Goal: Task Accomplishment & Management: Complete application form

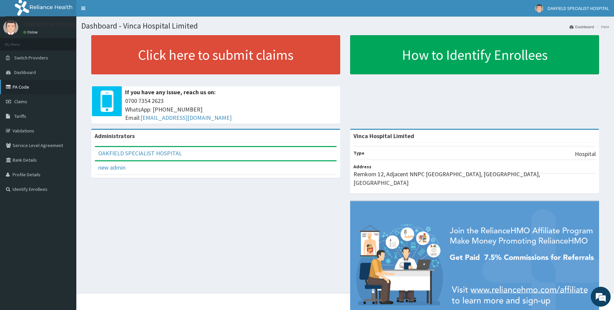
click at [18, 81] on link "PA Code" at bounding box center [38, 87] width 76 height 15
click at [17, 86] on link "PA Code" at bounding box center [38, 87] width 76 height 15
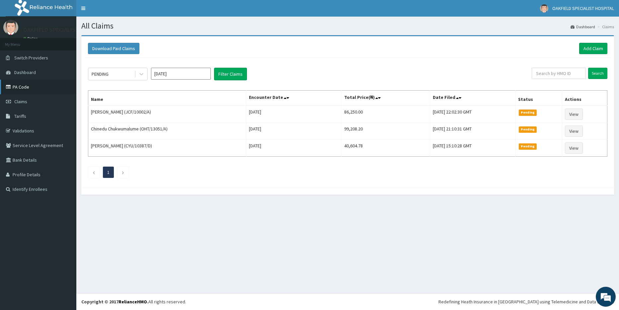
click at [25, 89] on link "PA Code" at bounding box center [38, 87] width 76 height 15
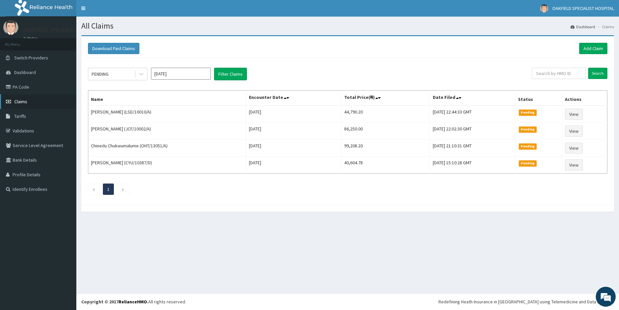
click at [19, 102] on span "Claims" at bounding box center [20, 102] width 13 height 6
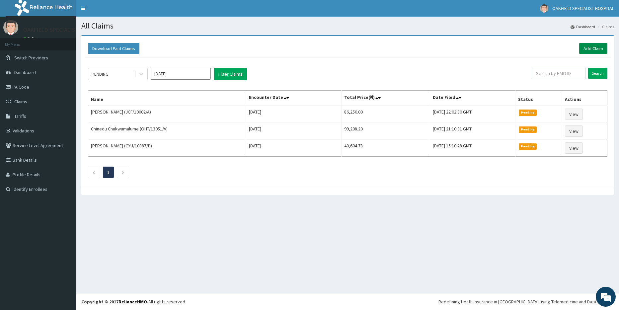
click at [587, 51] on link "Add Claim" at bounding box center [593, 48] width 28 height 11
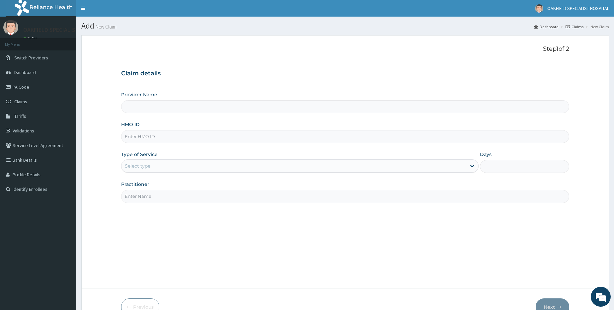
click at [128, 139] on input "HMO ID" at bounding box center [345, 136] width 448 height 13
paste input "SFA/13442/A"
type input "SFA/13442/A"
type input "Vinca Hospital Limited"
click at [135, 138] on input "SFA/13442/A" at bounding box center [345, 136] width 448 height 13
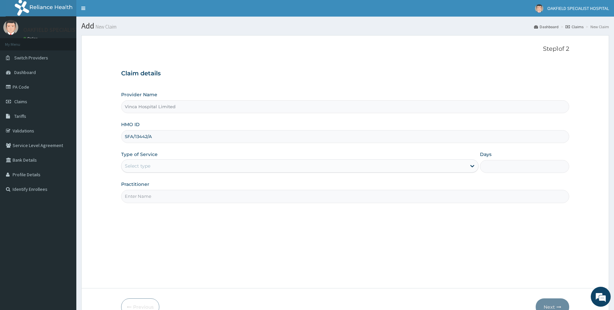
type input "SFA/13442/A"
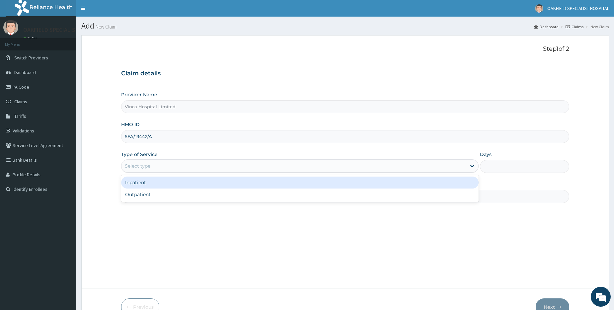
click at [153, 161] on div "Select type" at bounding box center [294, 166] width 345 height 11
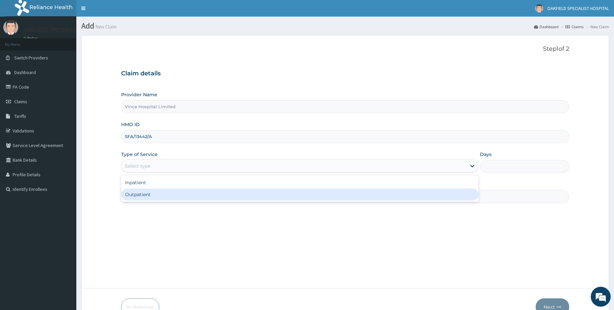
click at [154, 195] on div "Outpatient" at bounding box center [300, 195] width 358 height 12
type input "1"
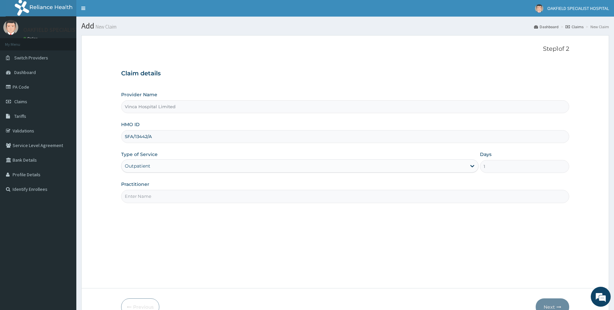
click at [142, 192] on input "Practitioner" at bounding box center [345, 196] width 448 height 13
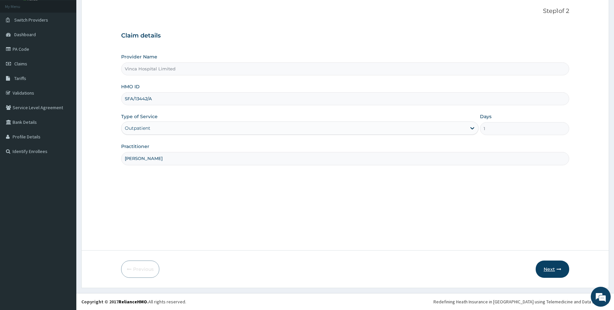
type input "DR DAVID"
click at [543, 267] on button "Next" at bounding box center [553, 269] width 34 height 17
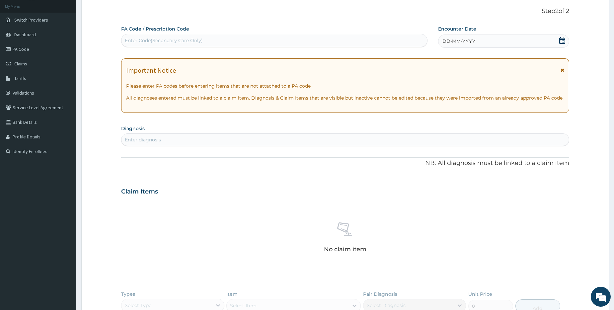
click at [141, 43] on div "Enter Code(Secondary Care Only)" at bounding box center [164, 40] width 78 height 7
paste input "PA/F5A24F"
type input "PA/F5A24F"
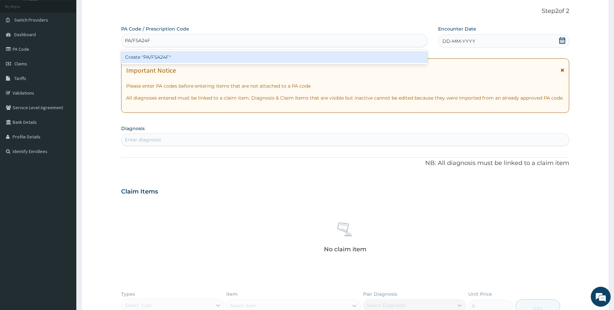
click at [142, 55] on div "Create "PA/F5A24F"" at bounding box center [274, 57] width 306 height 12
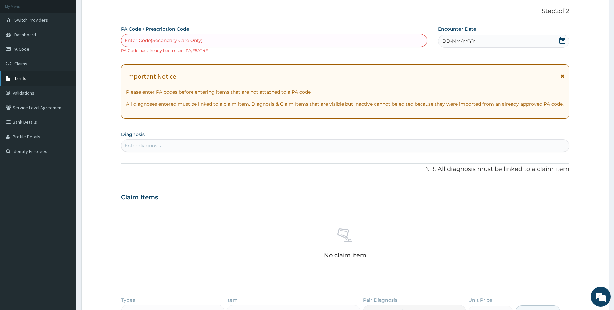
click at [20, 78] on span "Tariffs" at bounding box center [20, 78] width 12 height 6
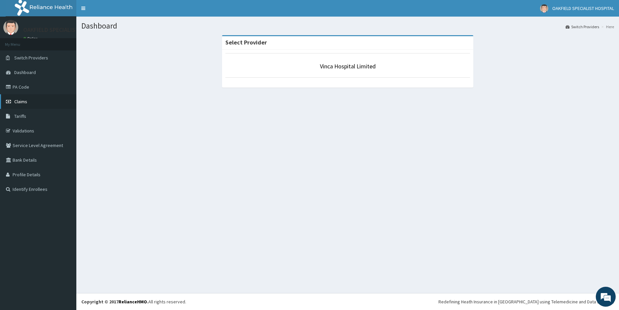
click at [20, 100] on span "Claims" at bounding box center [20, 102] width 13 height 6
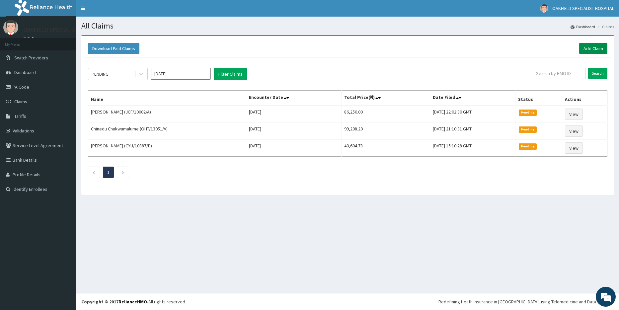
click at [596, 51] on link "Add Claim" at bounding box center [593, 48] width 28 height 11
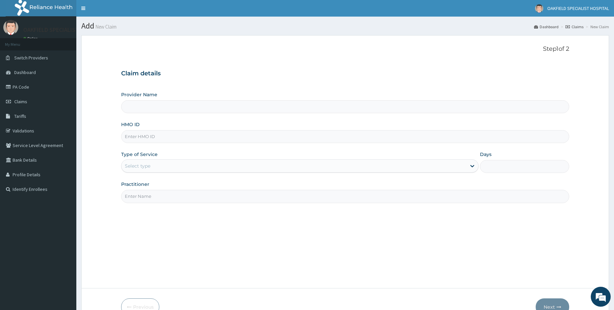
click at [139, 137] on input "HMO ID" at bounding box center [345, 136] width 448 height 13
paste input "ANS/10062/C"
type input "ANS/10062/C"
type input "Vinca Hospital Limited"
type input "ANS/10062/C"
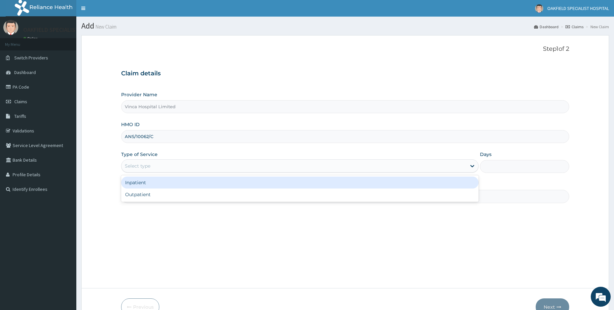
drag, startPoint x: 135, startPoint y: 165, endPoint x: 133, endPoint y: 192, distance: 27.0
click at [135, 166] on div "Select type" at bounding box center [138, 166] width 26 height 7
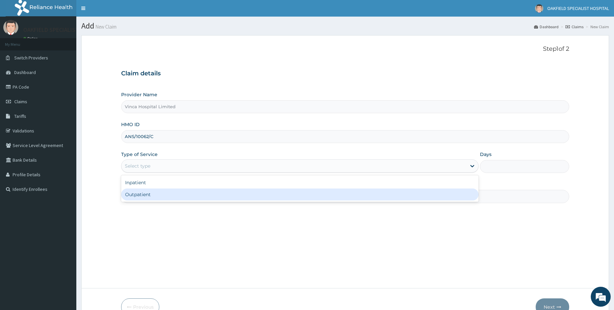
click at [133, 192] on div "Outpatient" at bounding box center [300, 195] width 358 height 12
type input "1"
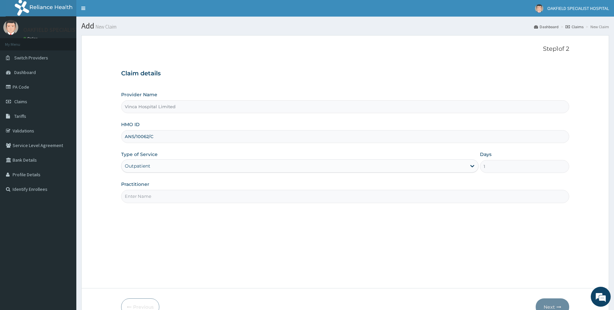
click at [133, 192] on input "Practitioner" at bounding box center [345, 196] width 448 height 13
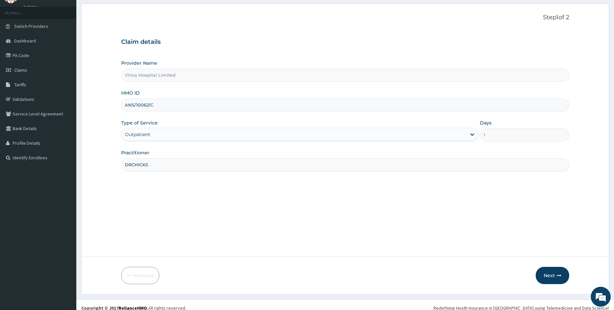
scroll to position [38, 0]
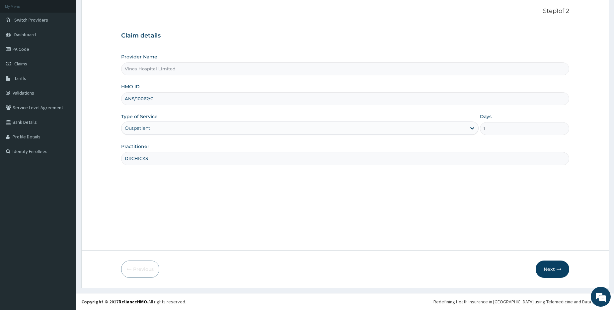
click at [140, 160] on input "DRCHICKS" at bounding box center [345, 158] width 448 height 13
type input "DR CHUCKS"
click at [135, 100] on input "ANS/10062/C" at bounding box center [345, 98] width 448 height 13
type input "ANS/10062/C"
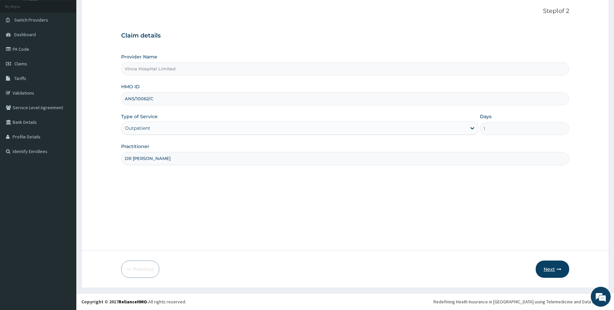
click at [550, 265] on button "Next" at bounding box center [553, 269] width 34 height 17
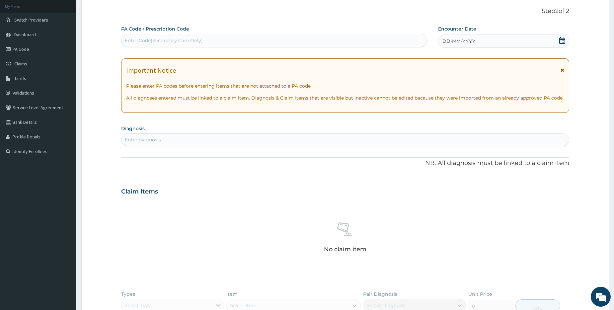
click at [157, 33] on div "PA Code / Prescription Code Enter Code(Secondary Care Only)" at bounding box center [274, 37] width 306 height 22
click at [157, 44] on div "Enter Code(Secondary Care Only)" at bounding box center [274, 40] width 305 height 11
paste input "PA/AF49E3"
type input "PA/AF49E3"
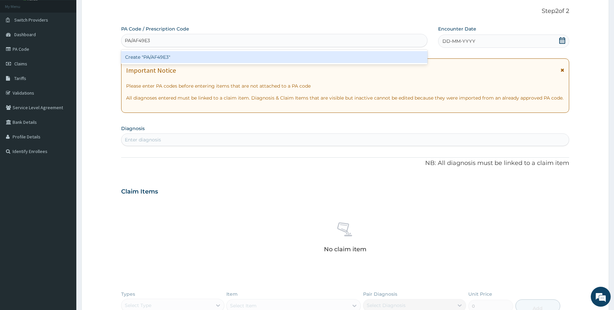
click at [151, 59] on div "Create "PA/AF49E3"" at bounding box center [274, 57] width 306 height 12
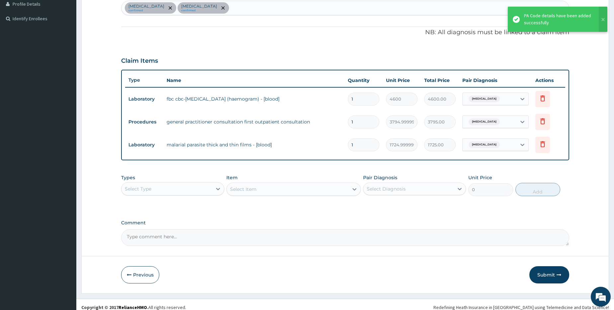
click at [551, 274] on button "Submit" at bounding box center [550, 274] width 40 height 17
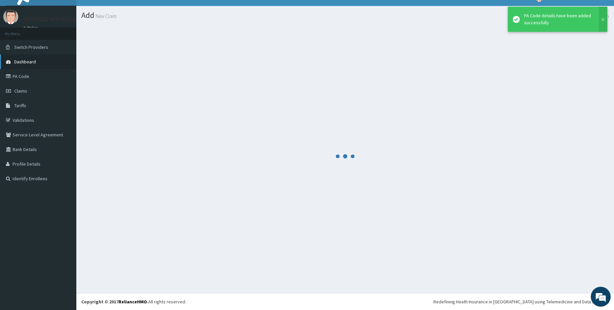
scroll to position [171, 0]
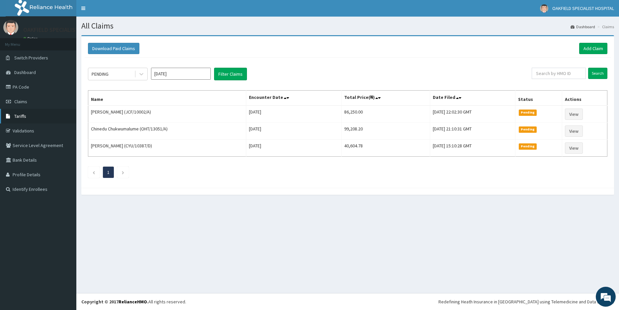
click at [24, 116] on span "Tariffs" at bounding box center [20, 116] width 12 height 6
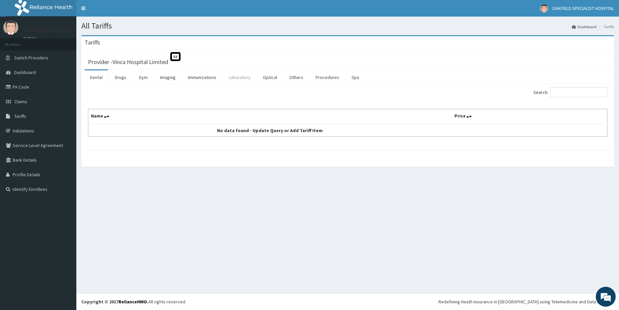
click at [241, 76] on link "Laboratory" at bounding box center [239, 77] width 33 height 14
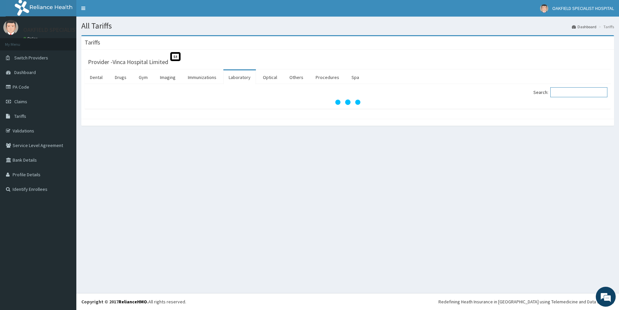
click at [562, 94] on input "Search:" at bounding box center [579, 92] width 57 height 10
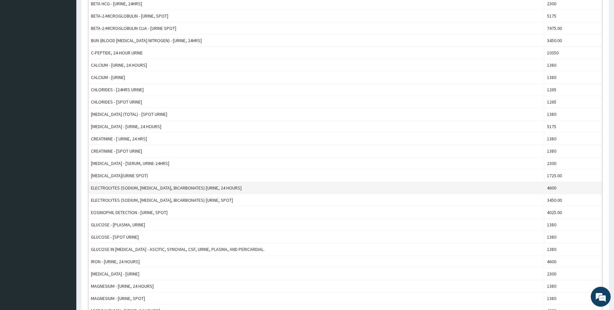
scroll to position [199, 0]
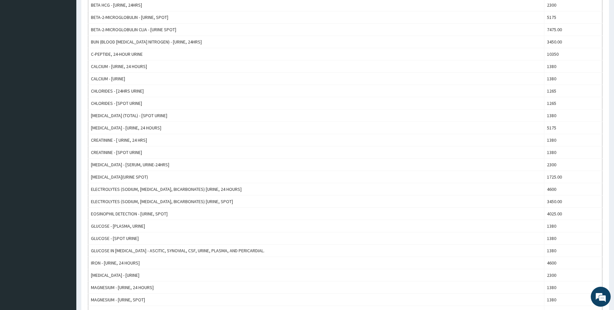
type input "URINE"
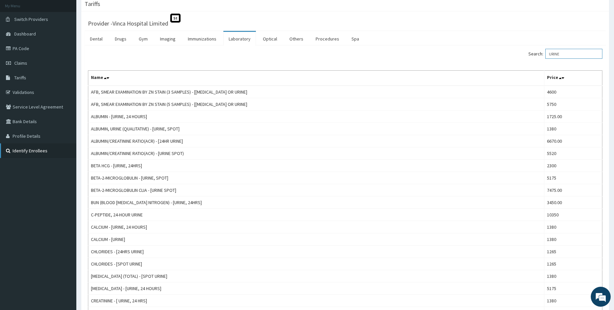
scroll to position [33, 0]
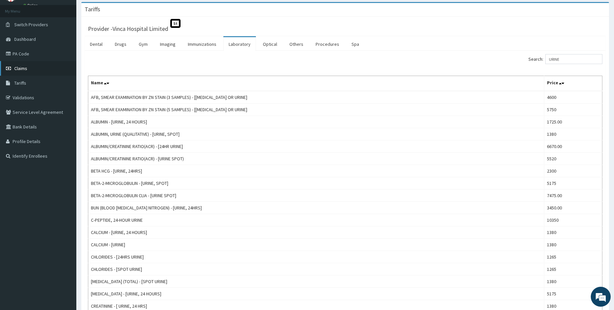
click at [17, 65] on span "Claims" at bounding box center [20, 68] width 13 height 6
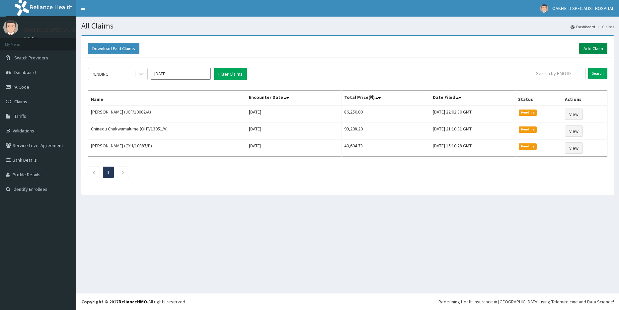
click at [589, 50] on link "Add Claim" at bounding box center [593, 48] width 28 height 11
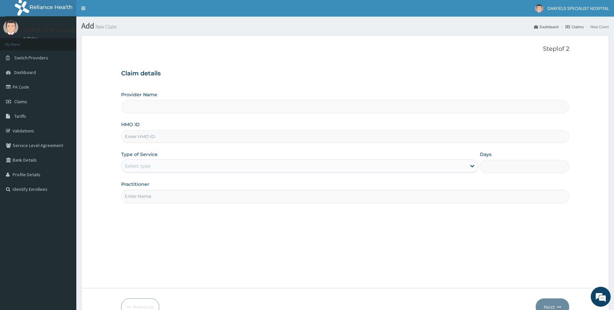
click at [139, 137] on input "HMO ID" at bounding box center [345, 136] width 448 height 13
paste input "CYU/10388/A"
type input "CYU/10388/A"
click at [147, 165] on div "Select type" at bounding box center [138, 166] width 26 height 7
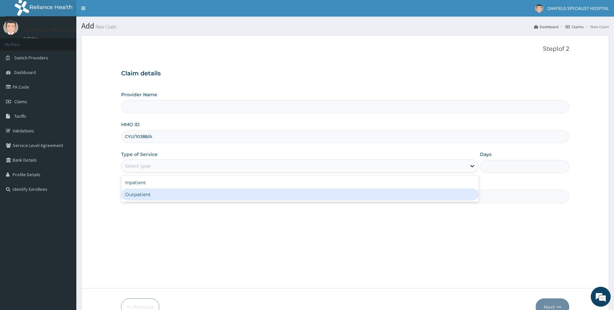
drag, startPoint x: 147, startPoint y: 175, endPoint x: 145, endPoint y: 190, distance: 15.4
click at [145, 190] on div "Outpatient" at bounding box center [300, 195] width 358 height 12
type input "1"
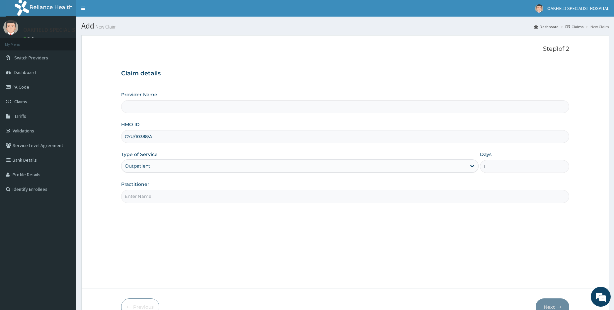
click at [145, 196] on input "Practitioner" at bounding box center [345, 196] width 448 height 13
type input "Vinca Hospital Limited"
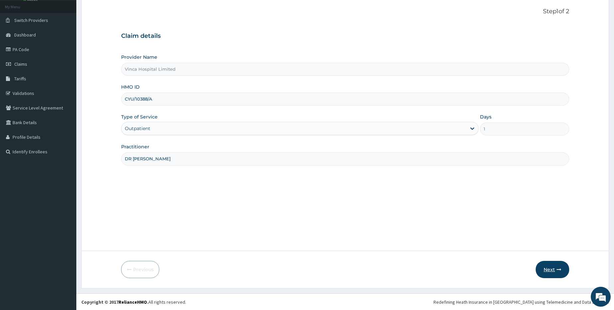
scroll to position [38, 0]
type input "DR CHUCKS"
click at [557, 267] on icon "button" at bounding box center [559, 269] width 5 height 5
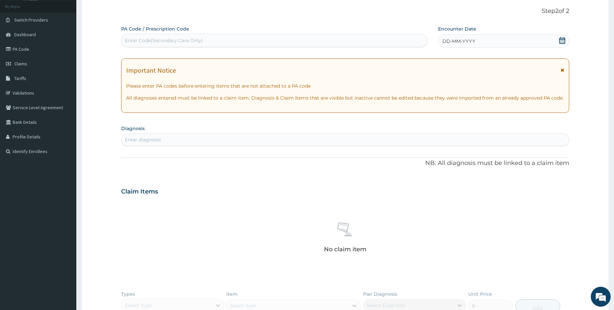
click at [149, 41] on div "Enter Code(Secondary Care Only)" at bounding box center [164, 40] width 78 height 7
paste input "PA/2D85C7"
type input "PA/2D85C7"
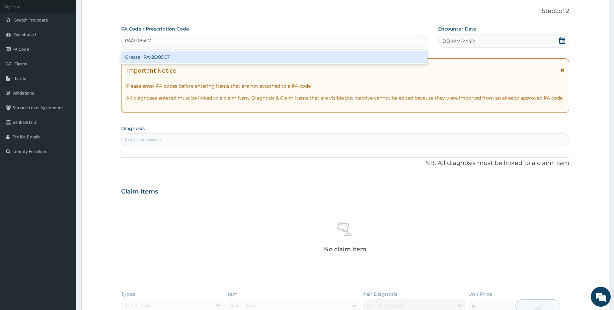
click at [144, 55] on div "Create "PA/2D85C7"" at bounding box center [274, 57] width 306 height 12
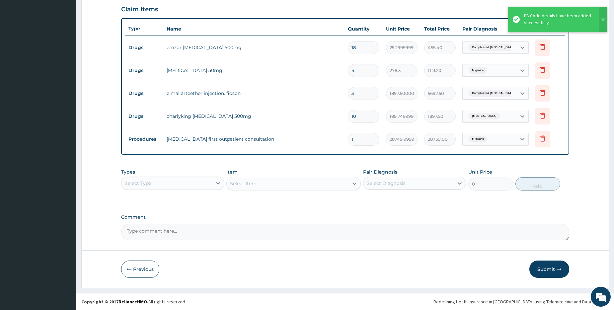
click at [543, 272] on button "Submit" at bounding box center [550, 269] width 40 height 17
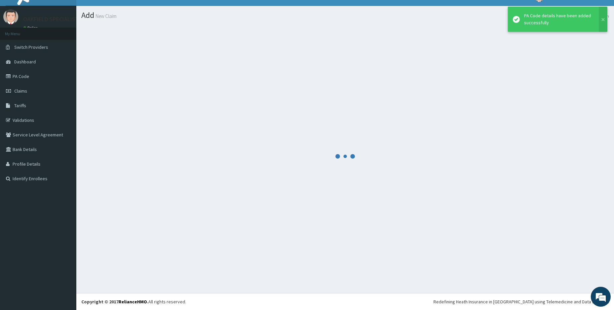
scroll to position [11, 0]
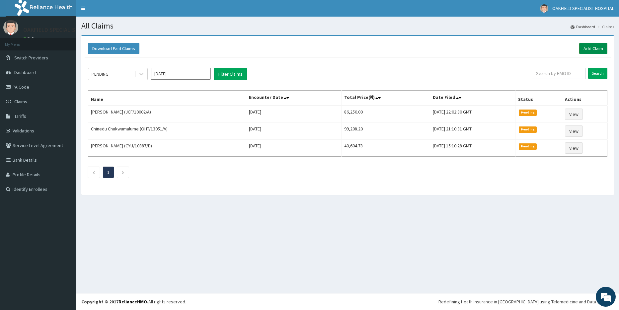
click at [591, 50] on link "Add Claim" at bounding box center [593, 48] width 28 height 11
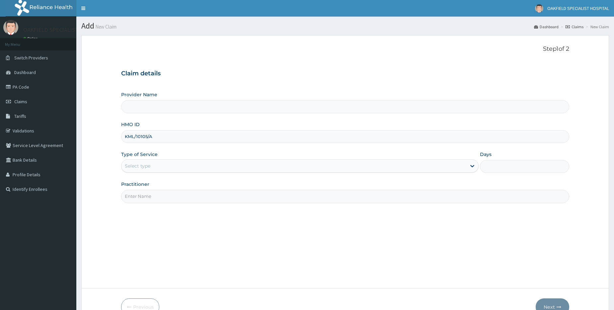
type input "KML/10105/A"
click at [135, 167] on div "Select type" at bounding box center [138, 166] width 26 height 7
type input "Vinca Hospital Limited"
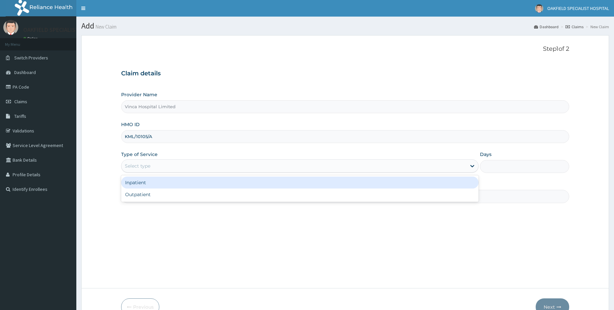
click at [151, 198] on div "Outpatient" at bounding box center [300, 195] width 358 height 12
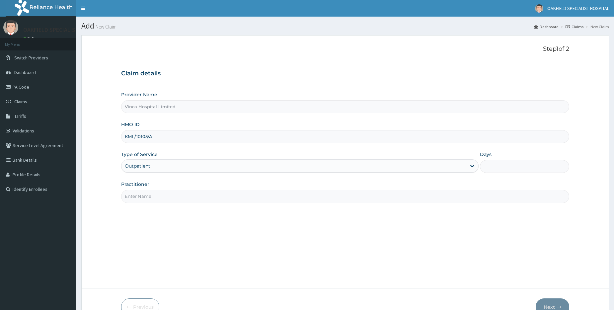
type input "1"
click at [148, 193] on input "Practitioner" at bounding box center [345, 196] width 448 height 13
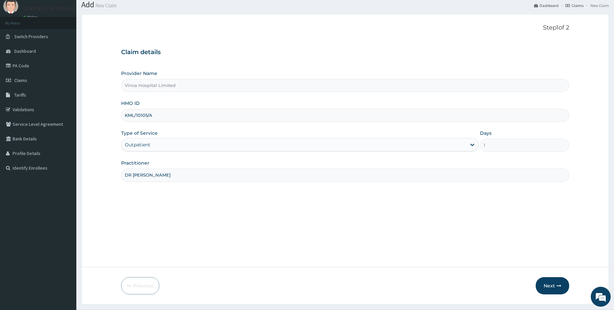
scroll to position [38, 0]
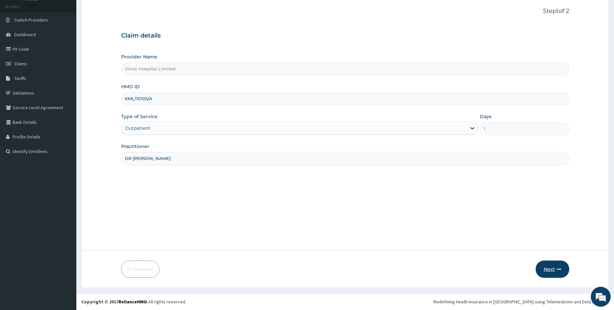
type input "DR CHUCKS"
click at [549, 264] on button "Next" at bounding box center [553, 269] width 34 height 17
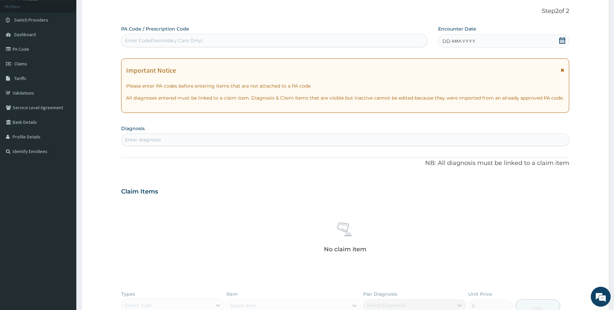
click at [138, 42] on div "Enter Code(Secondary Care Only)" at bounding box center [164, 40] width 78 height 7
paste input "PA/5F882F"
type input "PA/5F882F"
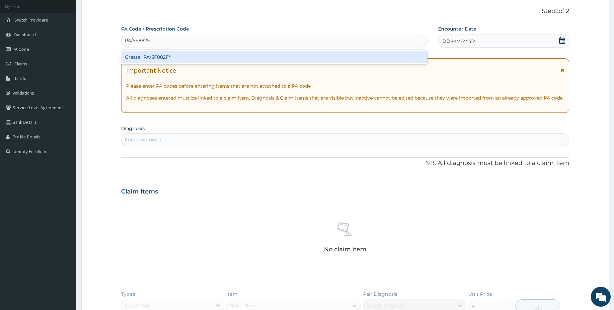
click at [147, 56] on div "Create "PA/5F882F"" at bounding box center [274, 57] width 306 height 12
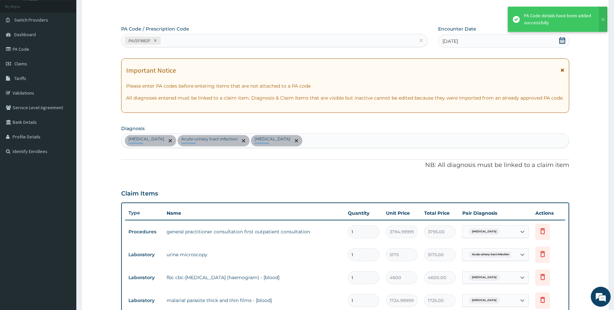
scroll to position [222, 0]
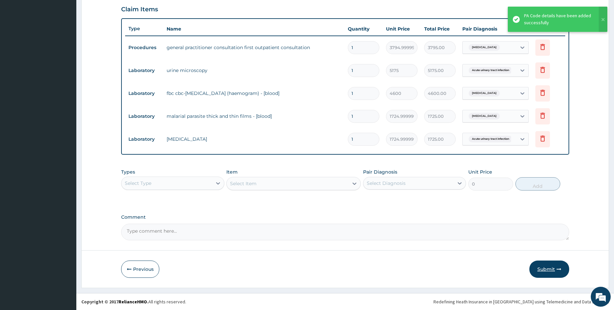
click at [543, 274] on button "Submit" at bounding box center [550, 269] width 40 height 17
